Goal: Find specific page/section: Find specific page/section

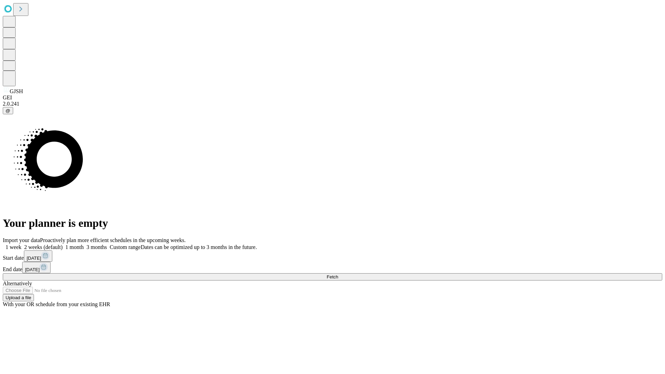
click at [338, 274] on span "Fetch" at bounding box center [331, 276] width 11 height 5
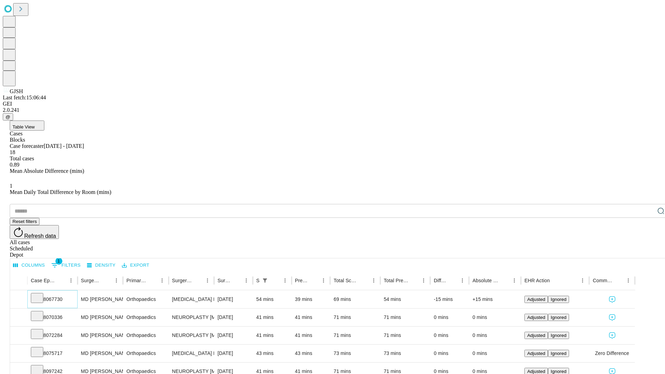
click at [41, 294] on icon at bounding box center [37, 297] width 7 height 7
